Goal: Task Accomplishment & Management: Manage account settings

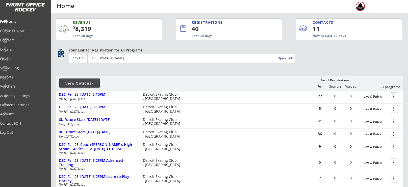
click at [78, 85] on div "View Options" at bounding box center [79, 83] width 40 height 5
select select ""Upcoming Programs""
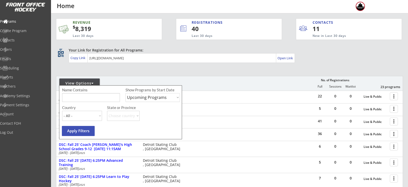
click at [85, 95] on input "input" at bounding box center [91, 97] width 58 height 9
type input "moms night"
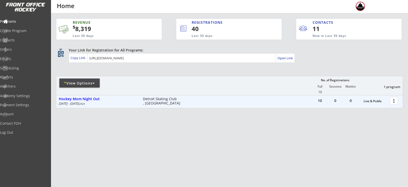
click at [394, 101] on div at bounding box center [394, 100] width 9 height 9
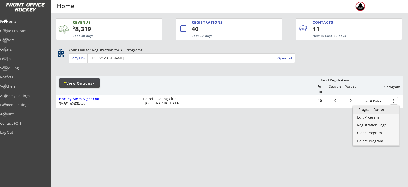
click at [374, 111] on div "Program Roster" at bounding box center [376, 110] width 36 height 4
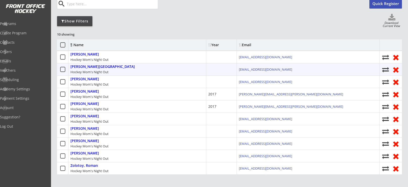
scroll to position [49, 0]
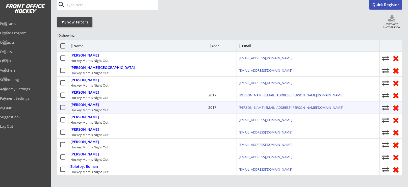
click at [397, 107] on use at bounding box center [395, 107] width 5 height 5
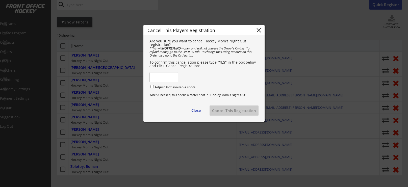
click at [171, 82] on input "input" at bounding box center [163, 77] width 29 height 10
type input "YES"
click at [153, 88] on input "Adjust # of available spots" at bounding box center [151, 86] width 3 height 3
checkbox input "true"
click at [219, 113] on button "Cancel This Registration" at bounding box center [234, 111] width 49 height 10
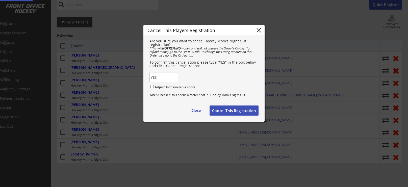
checkbox input "false"
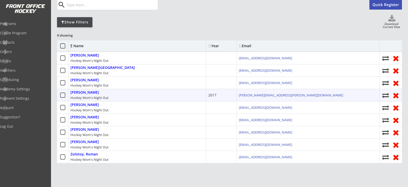
click at [397, 96] on use at bounding box center [395, 95] width 5 height 5
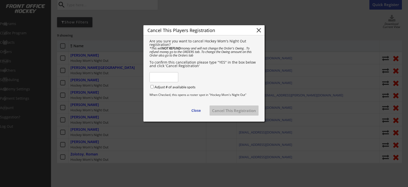
click at [168, 80] on input "input" at bounding box center [163, 77] width 29 height 10
type input "YES"
click at [152, 88] on input "Adjust # of available spots" at bounding box center [151, 86] width 3 height 3
checkbox input "true"
click at [224, 114] on button "Cancel This Registration" at bounding box center [234, 111] width 49 height 10
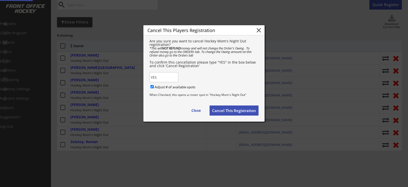
checkbox input "false"
